Goal: Transaction & Acquisition: Obtain resource

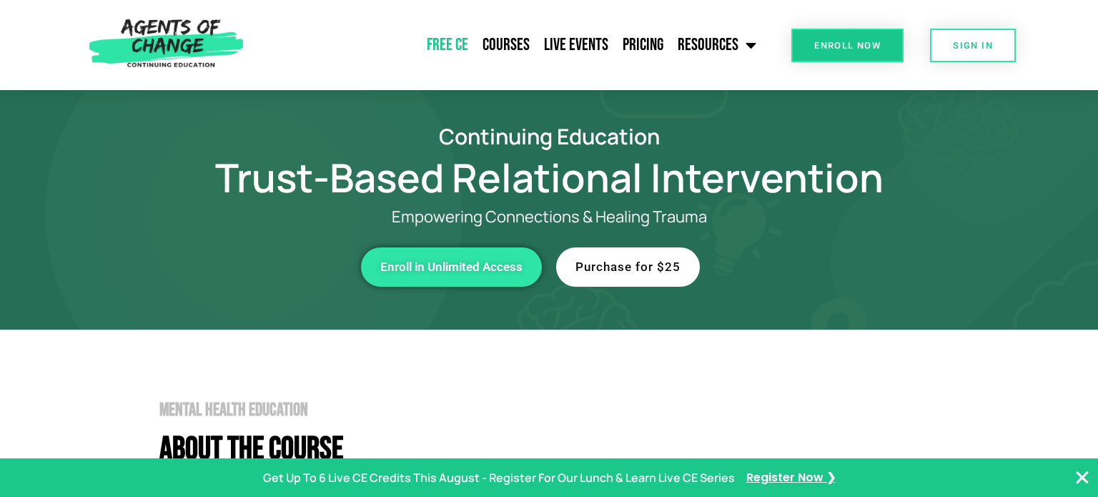
click at [439, 48] on link "Free CE" at bounding box center [448, 45] width 56 height 36
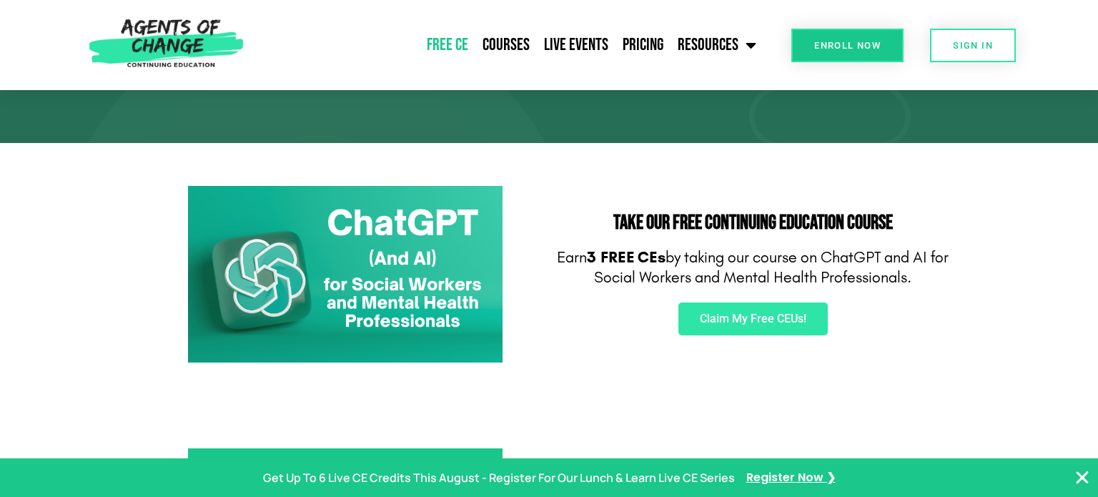
scroll to position [136, 0]
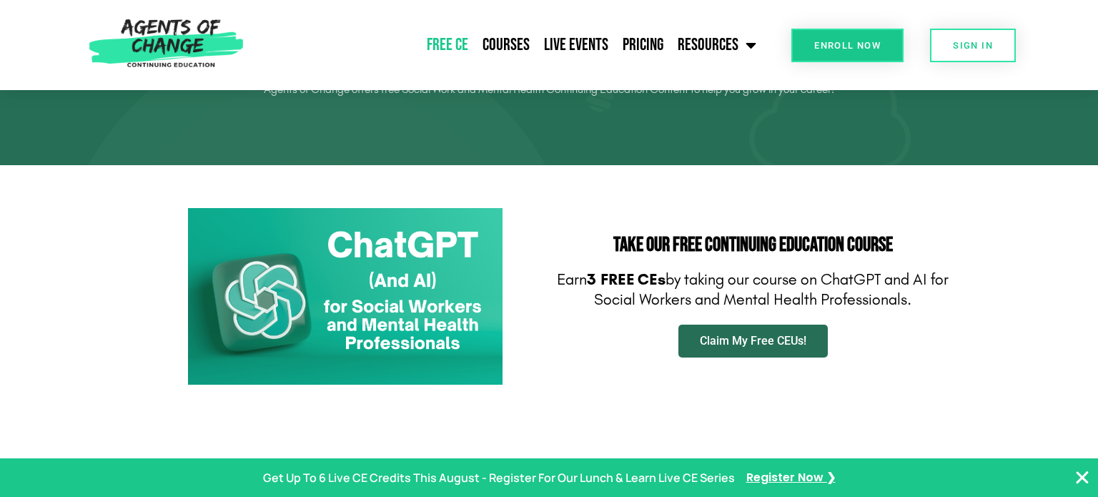
click at [814, 339] on link "Claim My Free CEUs!" at bounding box center [753, 341] width 149 height 33
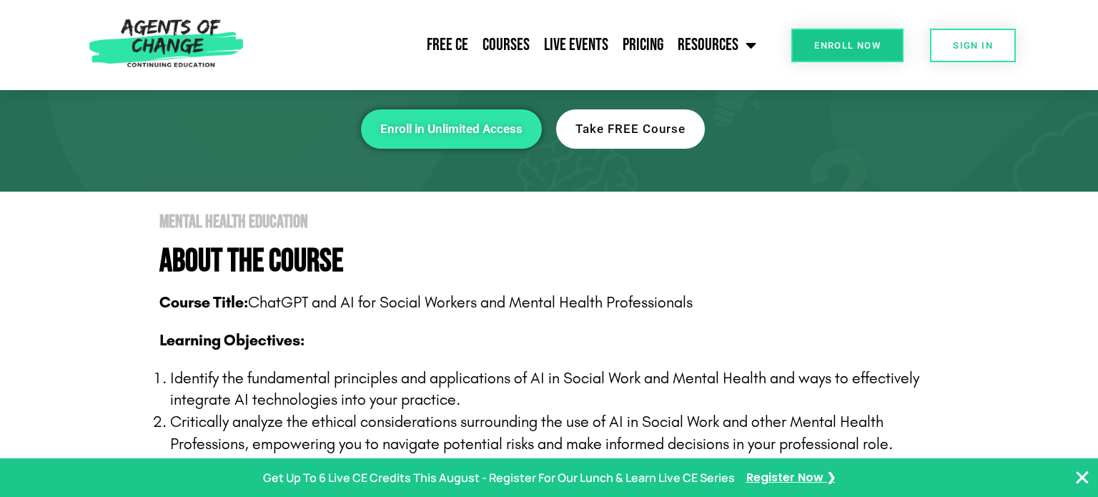
scroll to position [174, 0]
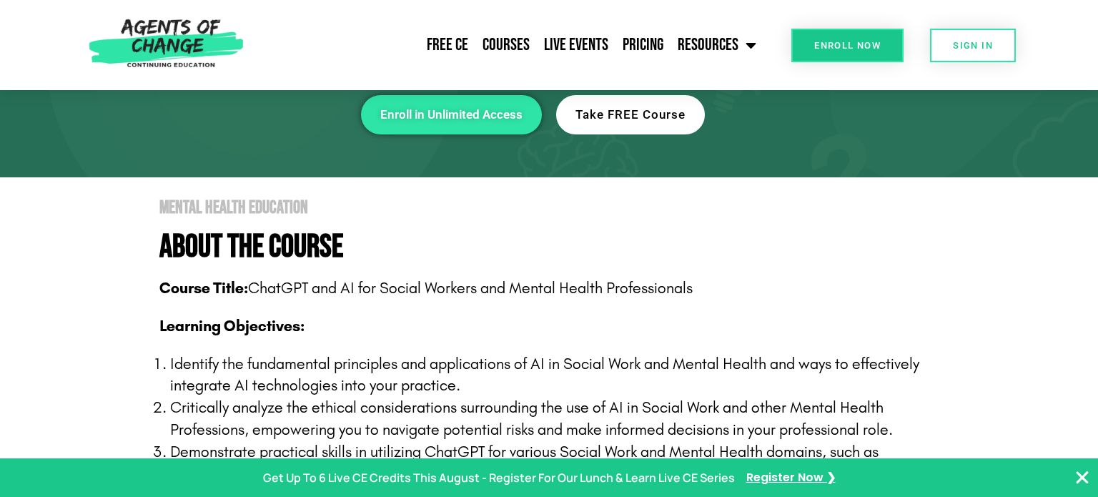
click at [625, 118] on span "Take FREE Course" at bounding box center [631, 115] width 110 height 12
